Goal: Information Seeking & Learning: Find specific fact

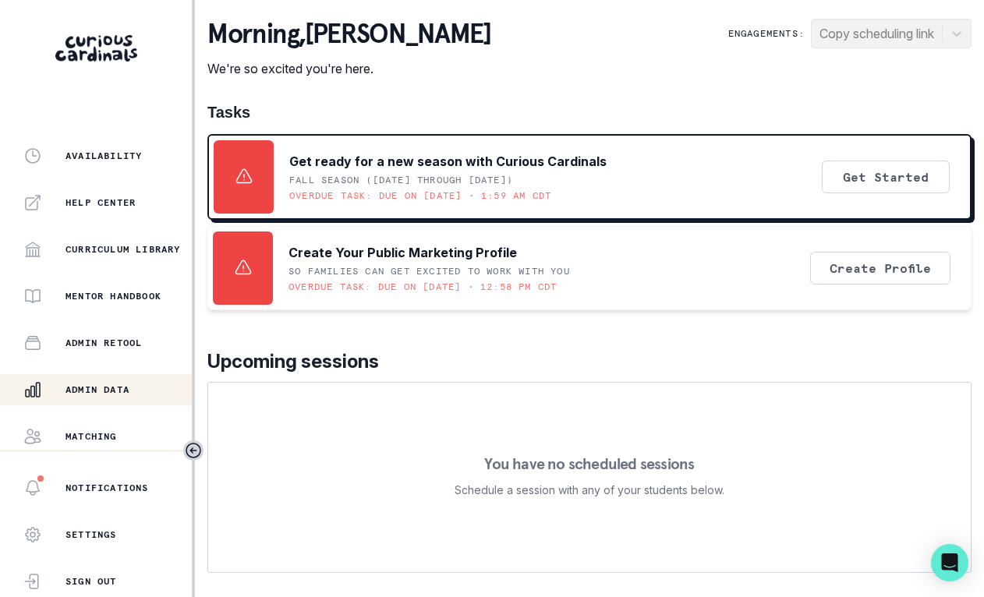
scroll to position [359, 0]
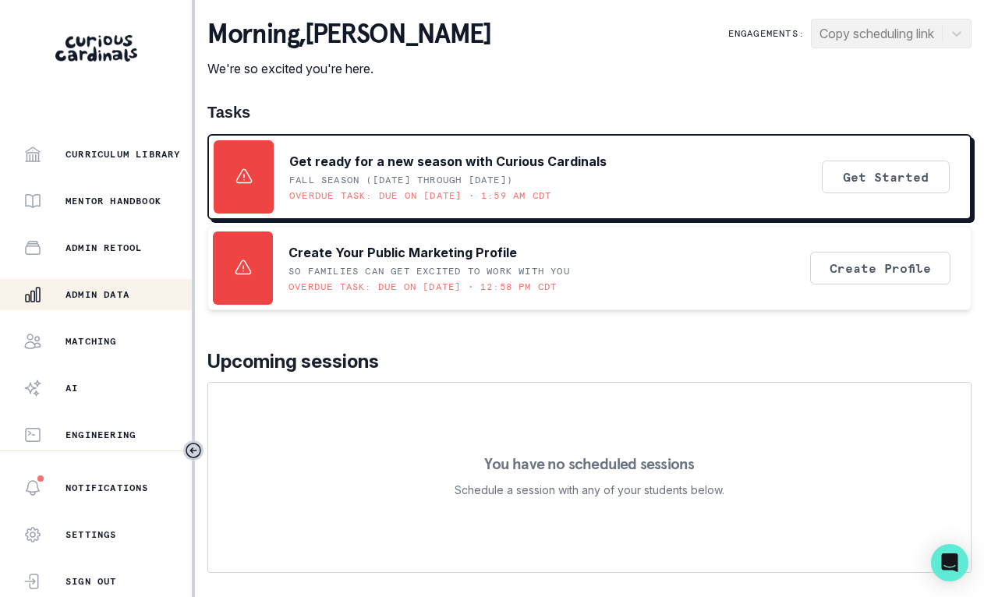
click at [114, 292] on p "Admin Data" at bounding box center [97, 294] width 64 height 12
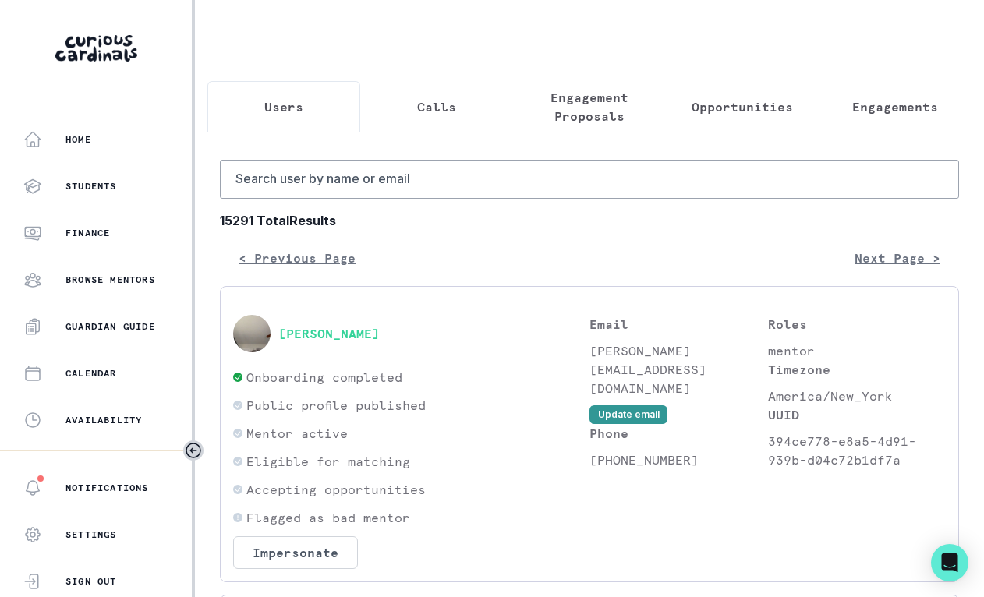
click at [733, 106] on p "Opportunities" at bounding box center [742, 106] width 101 height 19
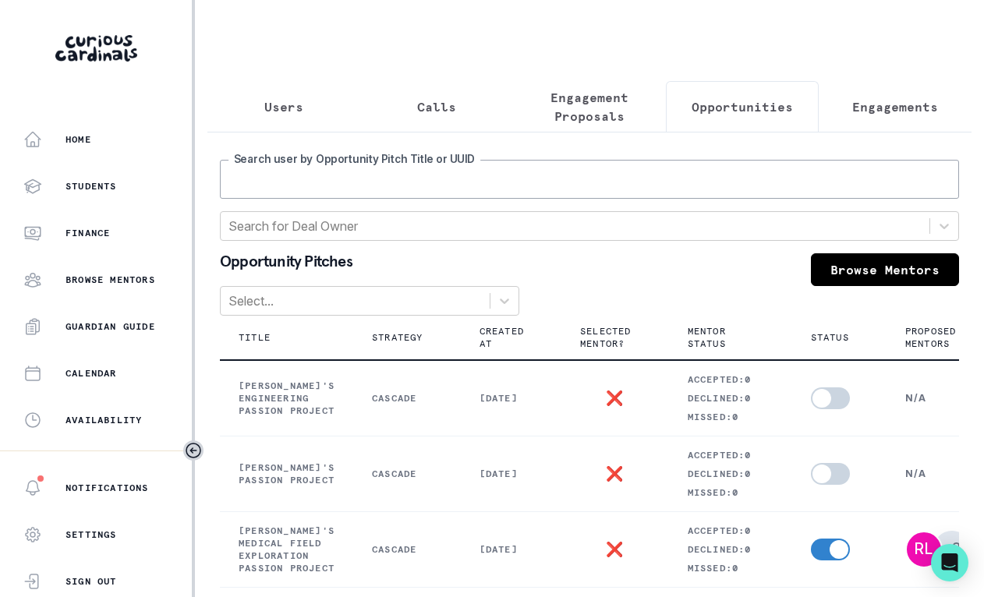
click at [636, 196] on input "Search user by Opportunity Pitch Title or UUID" at bounding box center [589, 179] width 739 height 39
type input "tildie"
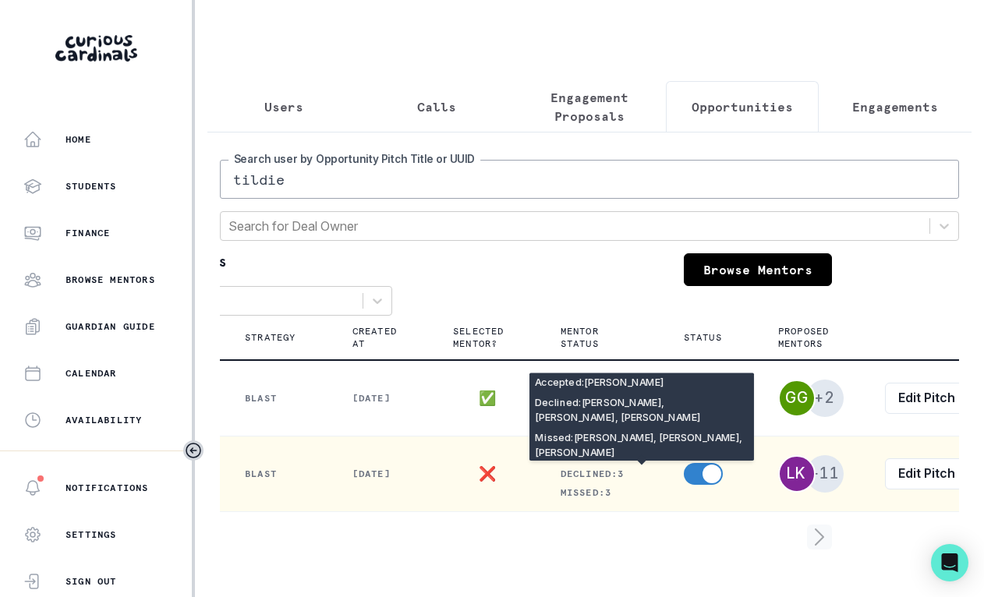
scroll to position [0, 182]
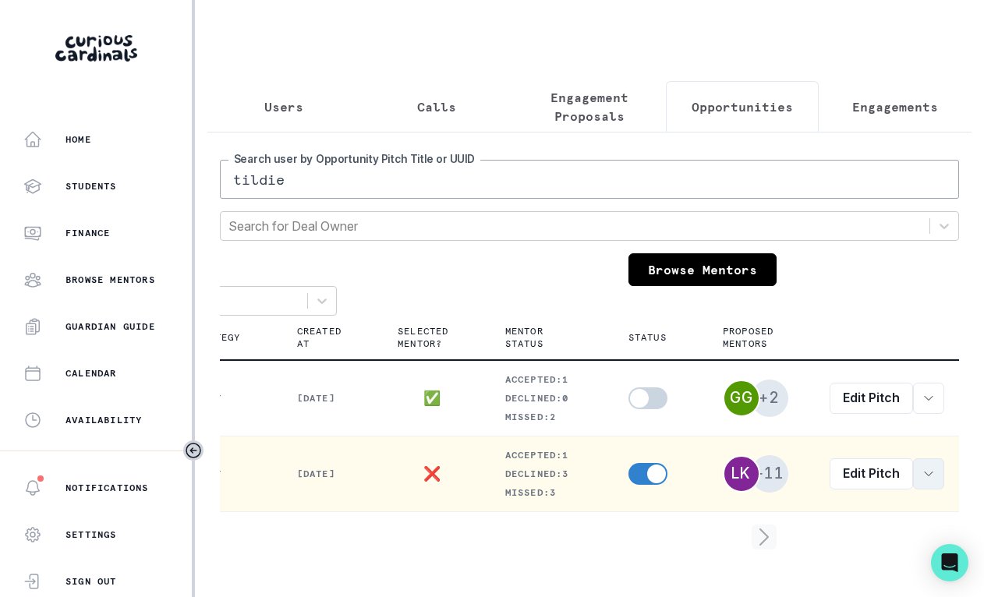
click at [913, 490] on button "row menu" at bounding box center [928, 473] width 31 height 31
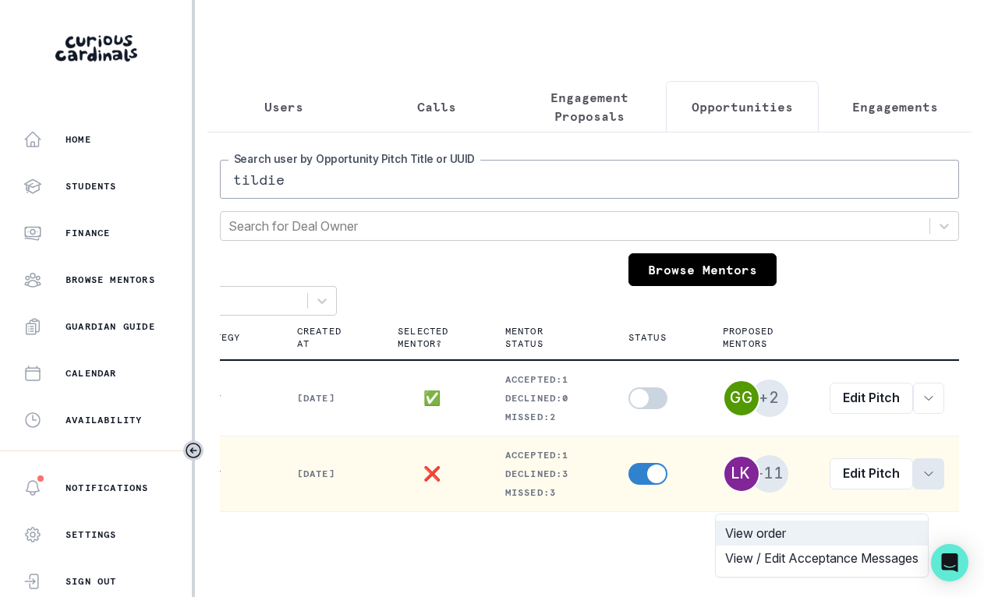
click at [865, 536] on button "View order" at bounding box center [822, 533] width 212 height 25
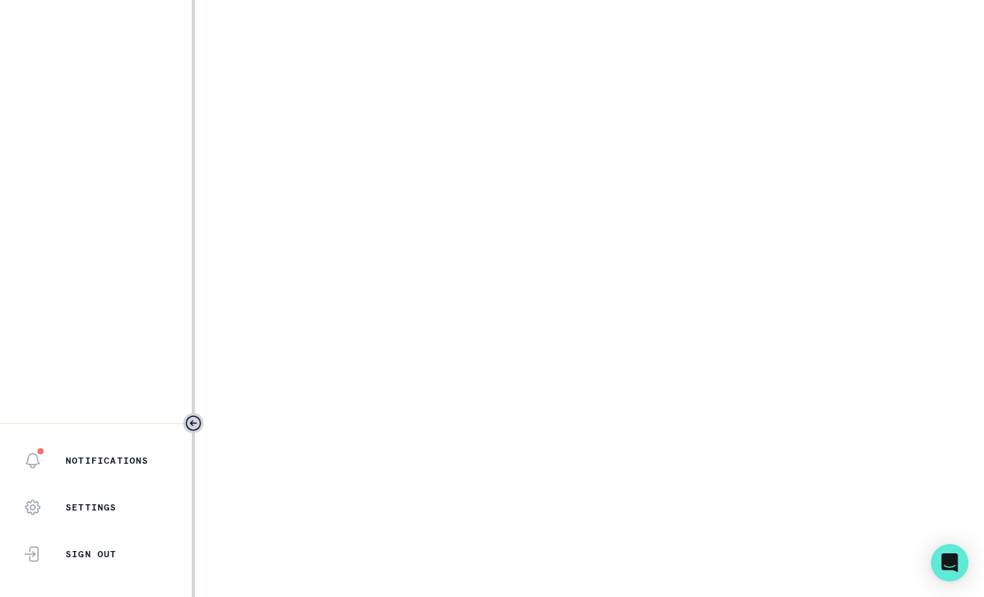
select select "6267cc0b-1467-404d-8526-2734dc3f89d1"
select select "161b8371-7959-4e0b-a08a-4737af41032e"
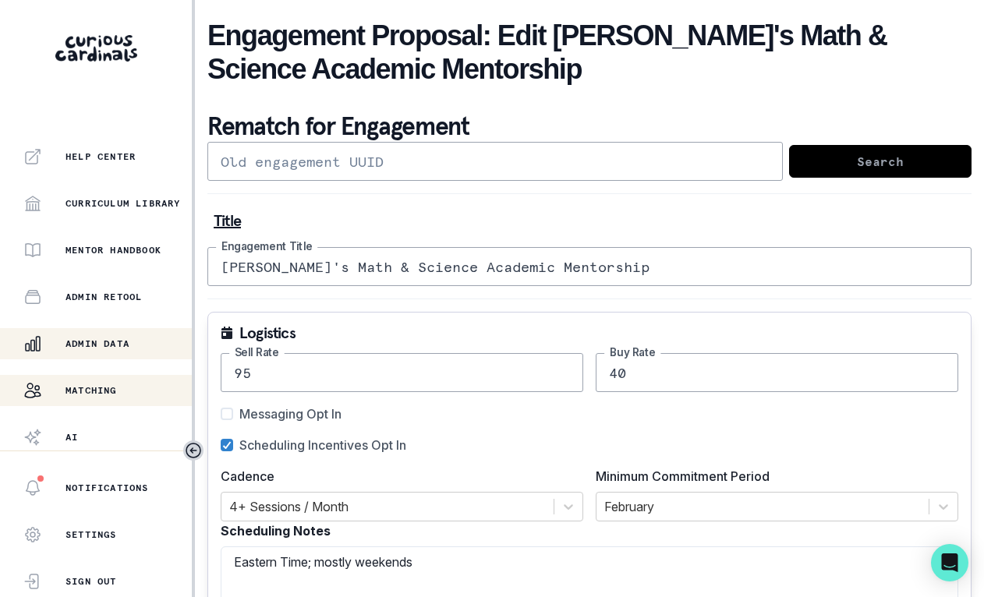
scroll to position [359, 0]
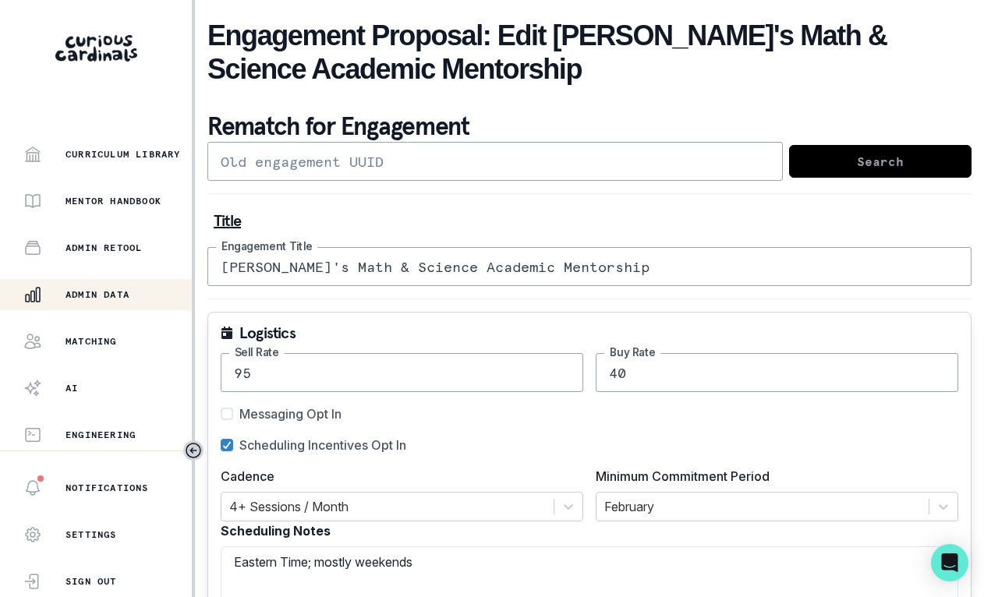
click at [102, 301] on div "Admin Data" at bounding box center [107, 294] width 168 height 19
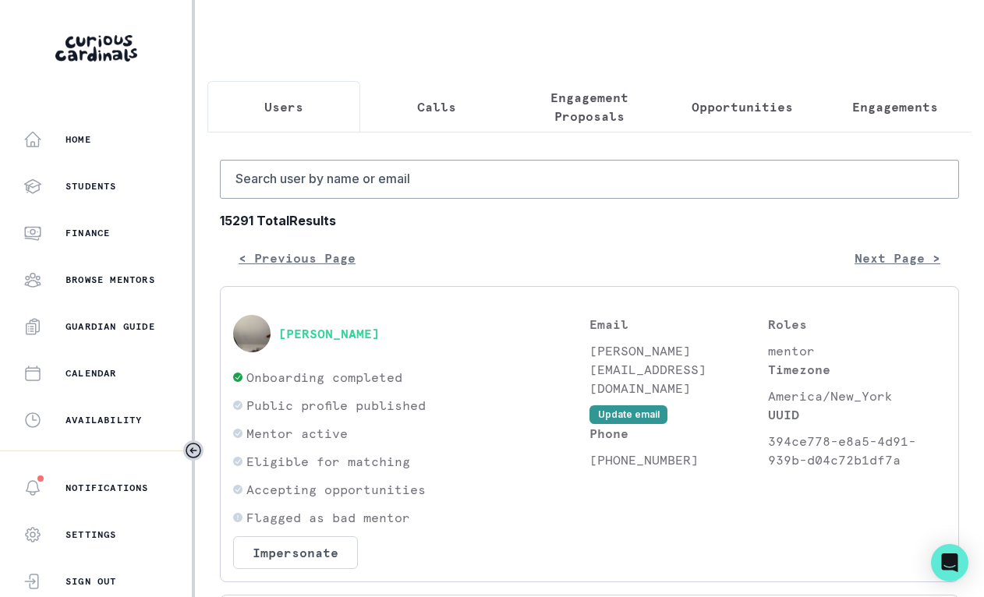
click at [571, 121] on p "Engagement Proposals" at bounding box center [589, 106] width 126 height 37
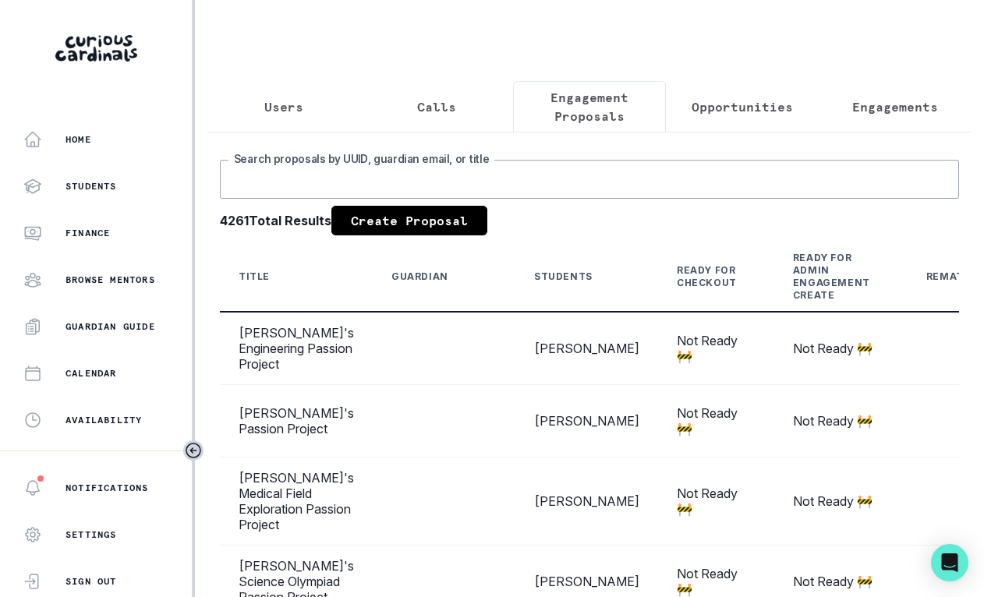
click at [501, 196] on input "Search proposals by UUID, guardian email, or title" at bounding box center [589, 179] width 739 height 39
type input "[PERSON_NAME]"
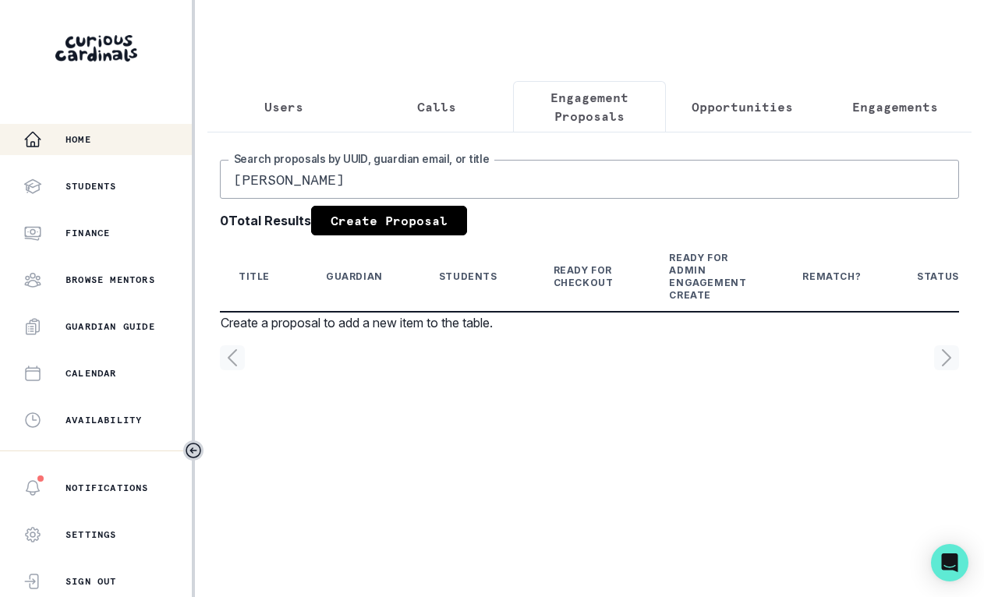
drag, startPoint x: 610, startPoint y: 196, endPoint x: 168, endPoint y: 140, distance: 446.4
click at [148, 153] on div "Home Students Finance Browse Mentors Guardian Guide Calendar Availability Help …" at bounding box center [492, 298] width 984 height 597
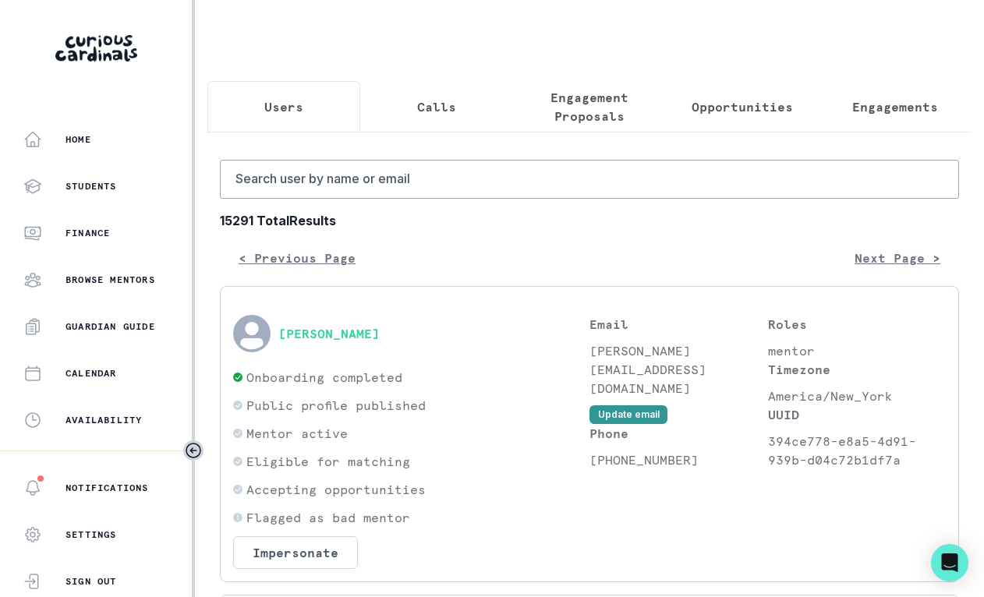
click at [325, 100] on button "Users" at bounding box center [283, 106] width 153 height 51
click at [325, 194] on input "Search user by name or email" at bounding box center [589, 179] width 739 height 39
type input "[PERSON_NAME]"
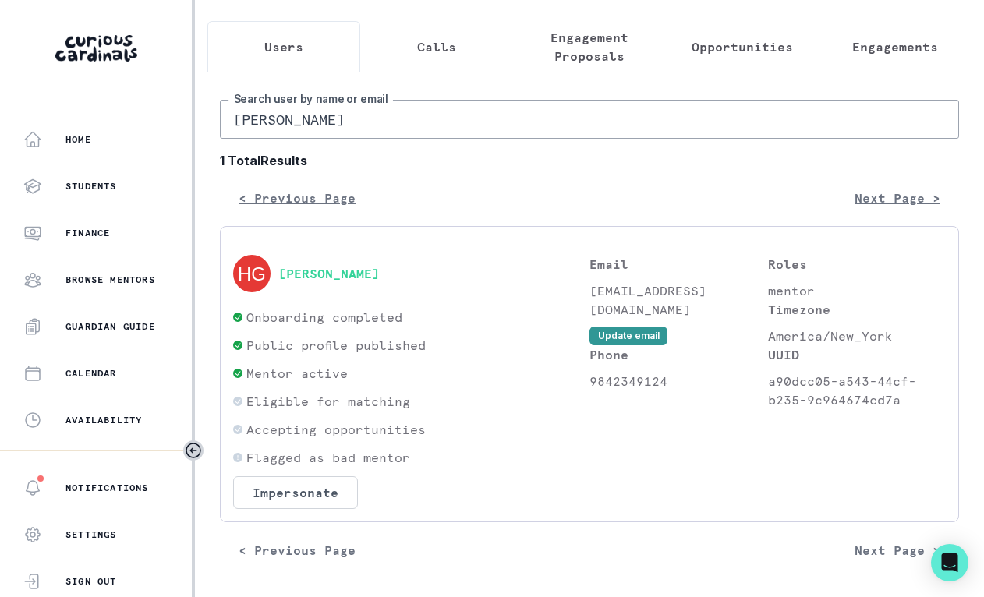
scroll to position [72, 0]
click at [483, 253] on div "[PERSON_NAME] Onboarding completed Public profile published Mentor active Eligi…" at bounding box center [589, 374] width 739 height 296
click at [345, 280] on button "[PERSON_NAME]" at bounding box center [328, 274] width 101 height 16
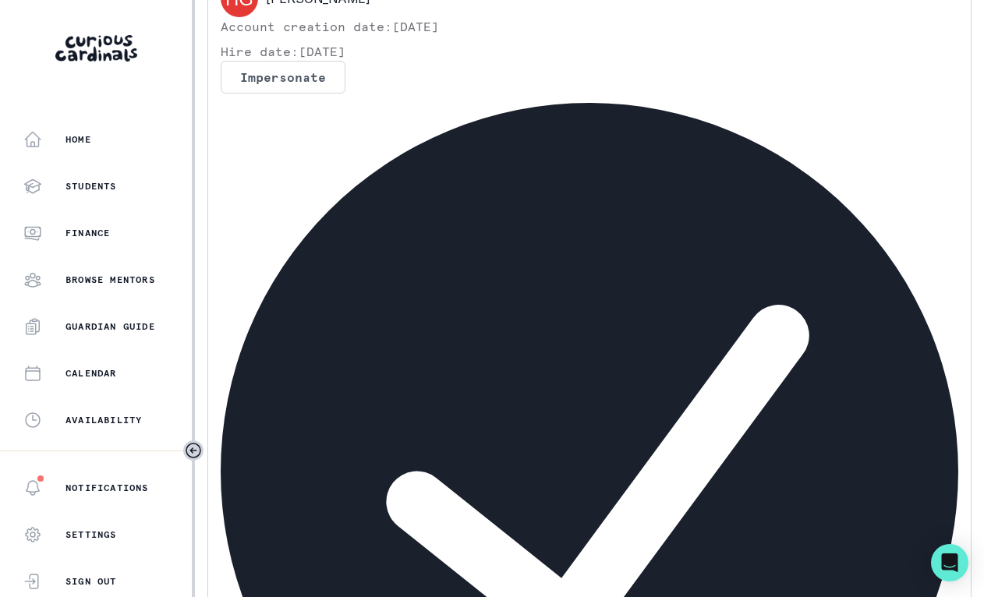
scroll to position [74, 0]
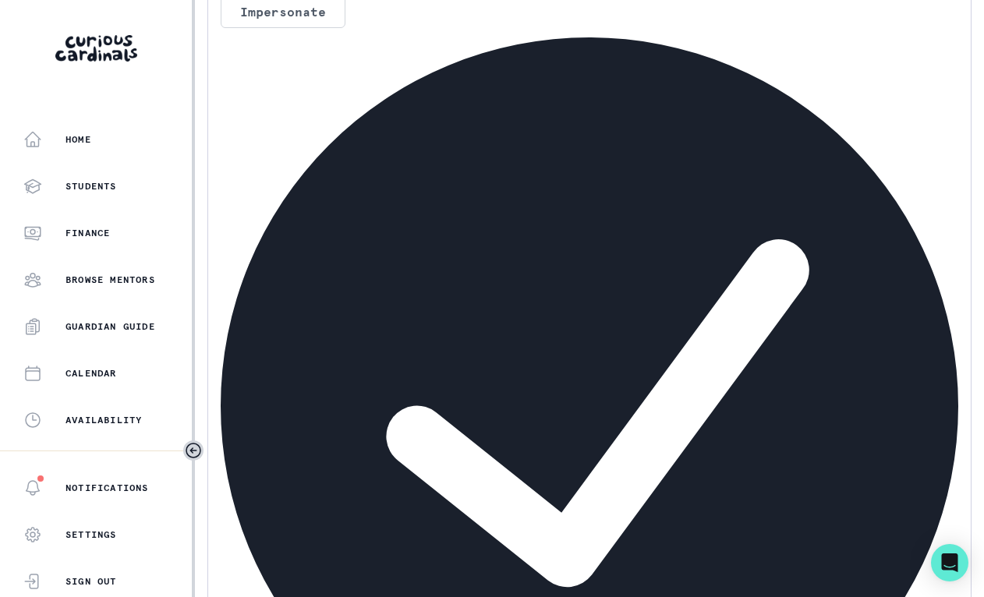
scroll to position [152, 0]
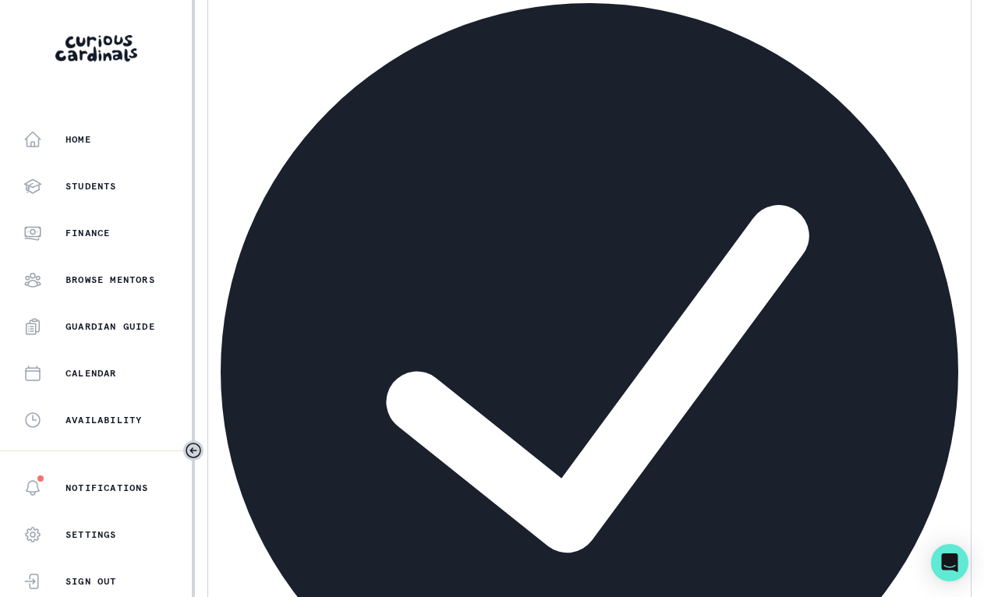
drag, startPoint x: 277, startPoint y: 428, endPoint x: 536, endPoint y: 449, distance: 260.5
